Goal: Information Seeking & Learning: Learn about a topic

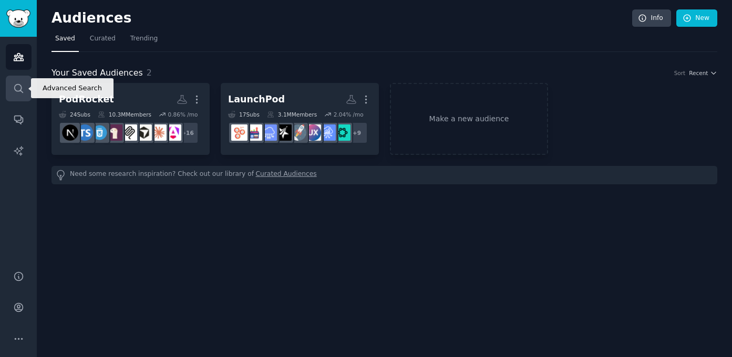
click at [18, 87] on icon "Sidebar" at bounding box center [18, 88] width 11 height 11
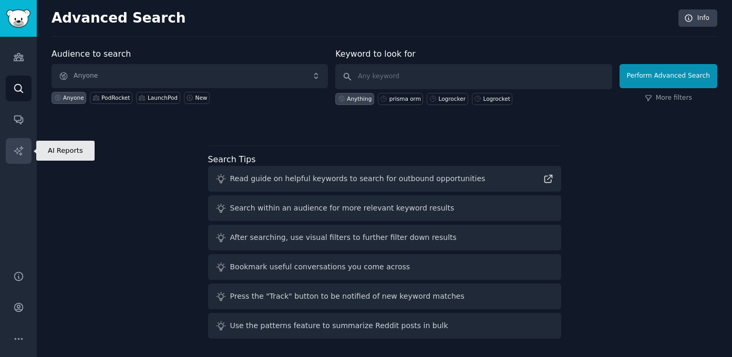
click at [10, 151] on link "AI Reports" at bounding box center [19, 151] width 26 height 26
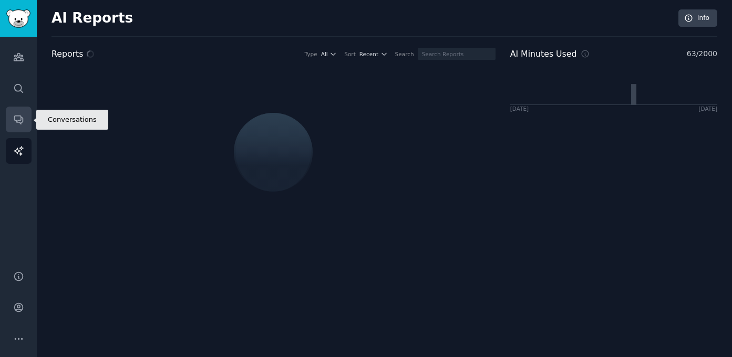
click at [7, 117] on link "Conversations" at bounding box center [19, 120] width 26 height 26
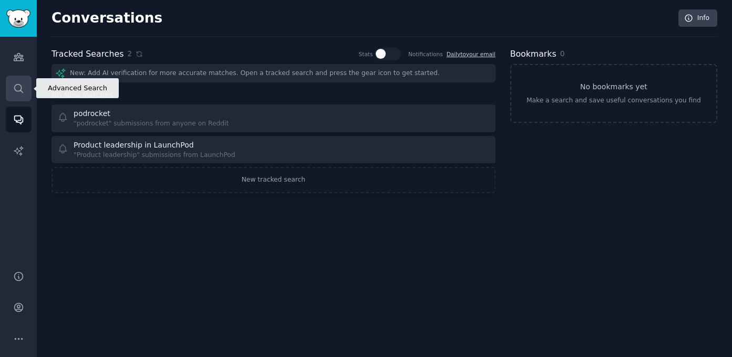
click at [18, 81] on link "Search" at bounding box center [19, 89] width 26 height 26
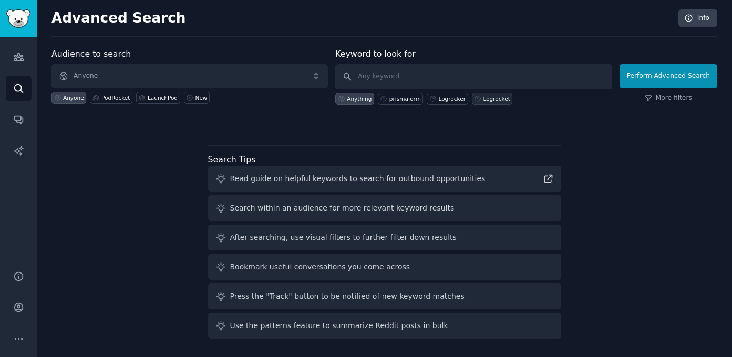
click at [486, 99] on div "Logrocket" at bounding box center [496, 98] width 27 height 7
type input "Logrocket"
click at [111, 97] on div "PodRocket" at bounding box center [115, 97] width 28 height 7
click at [407, 80] on input "Logrocket" at bounding box center [473, 76] width 276 height 25
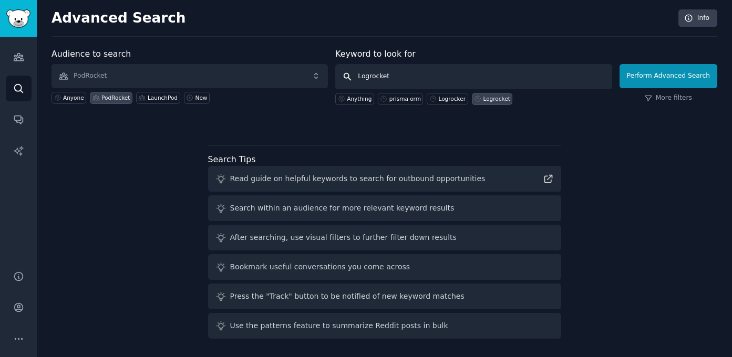
click at [407, 80] on input "Logrocket" at bounding box center [473, 76] width 276 height 25
click at [93, 100] on icon at bounding box center [96, 97] width 6 height 5
click at [65, 98] on div "Anyone" at bounding box center [73, 97] width 21 height 7
type input "podrocket"
click button "Perform Advanced Search" at bounding box center [668, 76] width 98 height 24
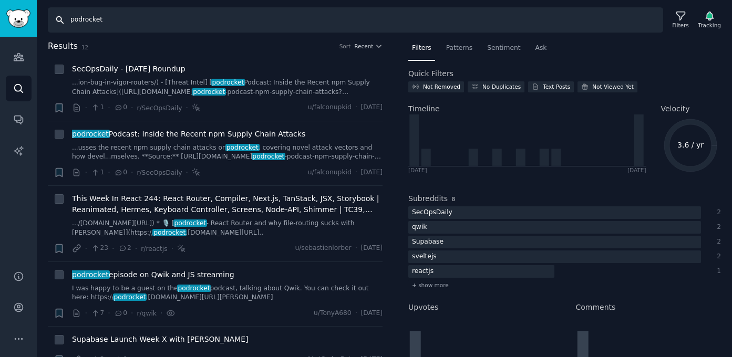
click at [262, 20] on input "podrocket" at bounding box center [355, 19] width 615 height 25
type input "logrocket"
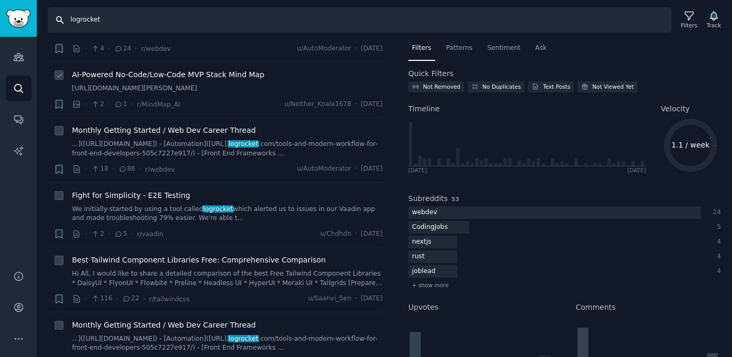
scroll to position [161, 0]
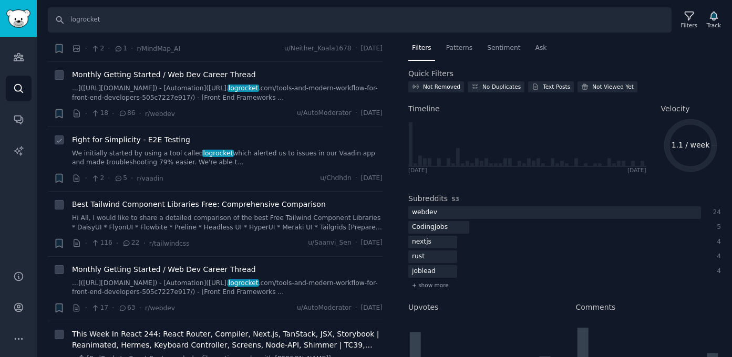
click at [206, 168] on link "We initially started by using a tool called logrocket which alerted us to issue…" at bounding box center [227, 158] width 311 height 18
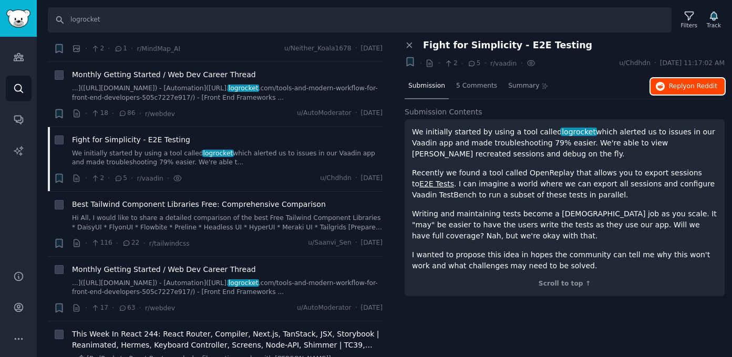
click at [693, 87] on span "on Reddit" at bounding box center [702, 85] width 30 height 7
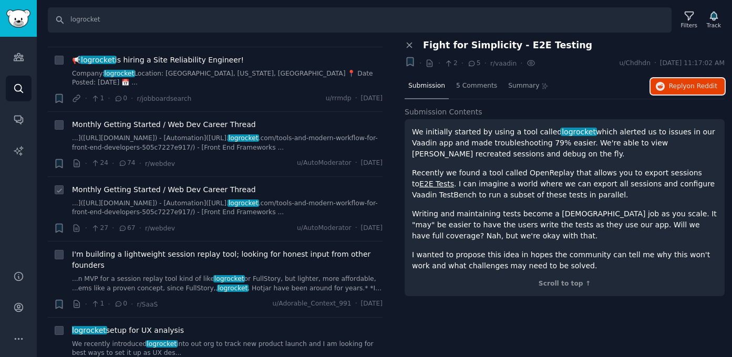
scroll to position [882, 0]
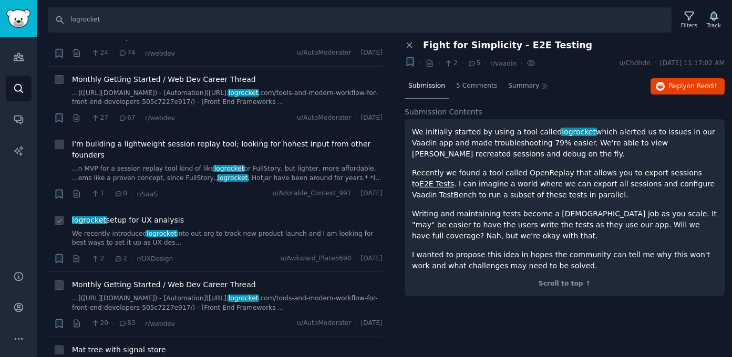
click at [187, 248] on link "We recently introduced logrocket into out org to track new product launch and I…" at bounding box center [227, 239] width 311 height 18
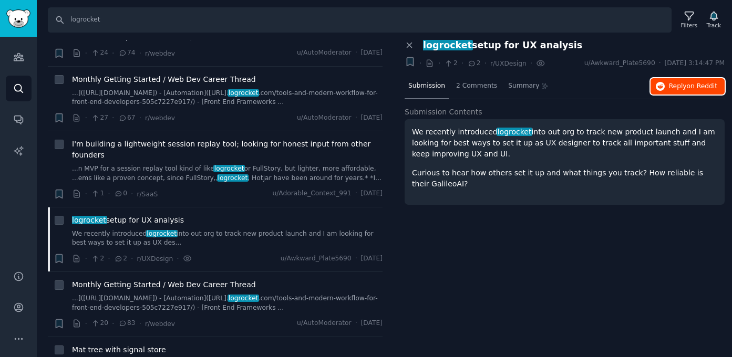
click at [685, 88] on span "Reply on Reddit" at bounding box center [693, 86] width 48 height 9
